Goal: Register for event/course

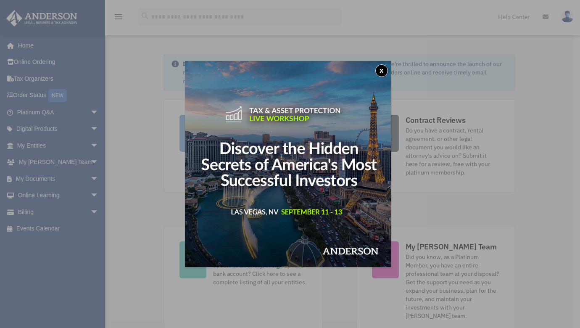
click at [386, 72] on button "x" at bounding box center [382, 70] width 13 height 13
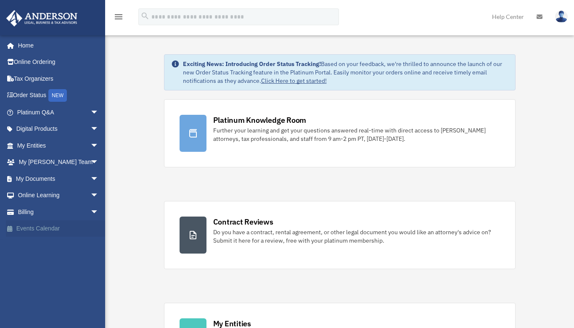
click at [59, 230] on link "Events Calendar" at bounding box center [59, 228] width 106 height 17
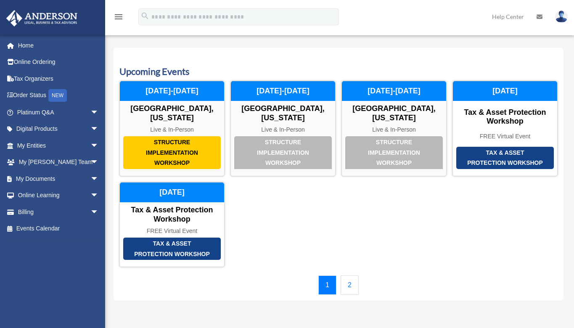
click at [352, 282] on link "2" at bounding box center [350, 284] width 18 height 19
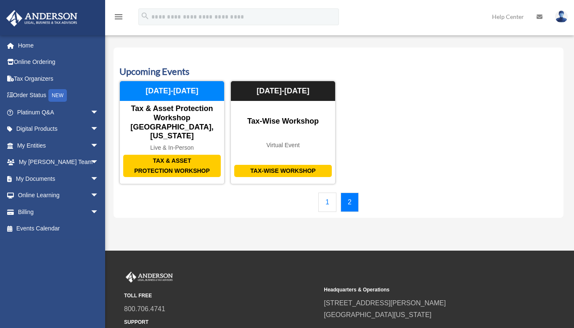
click at [332, 195] on link "1" at bounding box center [327, 202] width 18 height 19
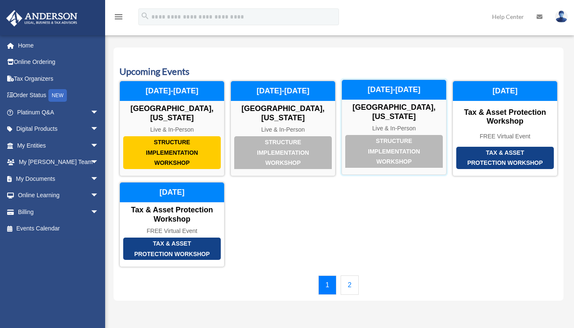
click at [389, 142] on div "Structure Implementation Workshop" at bounding box center [394, 151] width 98 height 33
